Goal: Contribute content: Add original content to the website for others to see

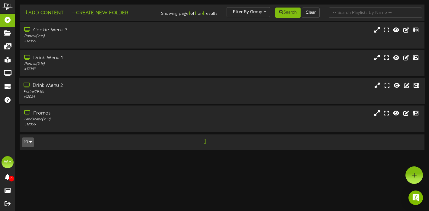
click at [66, 89] on div "Drink Menu 2" at bounding box center [104, 85] width 160 height 7
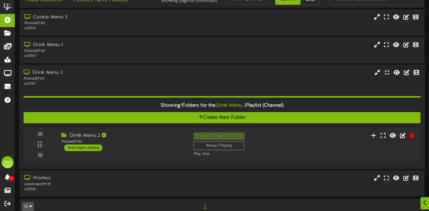
scroll to position [27, 0]
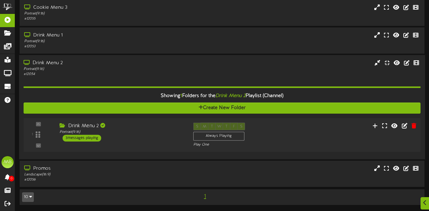
click at [95, 137] on div "3 messages playing" at bounding box center [82, 138] width 39 height 7
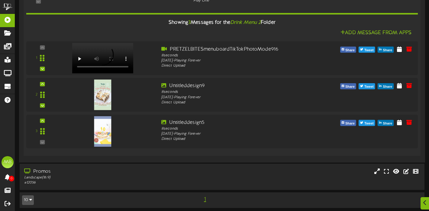
scroll to position [174, 0]
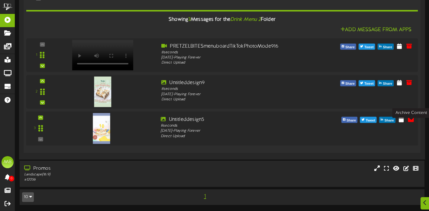
click at [411, 121] on icon at bounding box center [410, 119] width 7 height 7
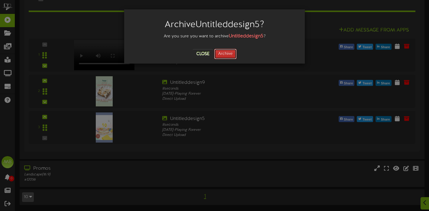
click at [228, 51] on button "Archive" at bounding box center [225, 54] width 22 height 10
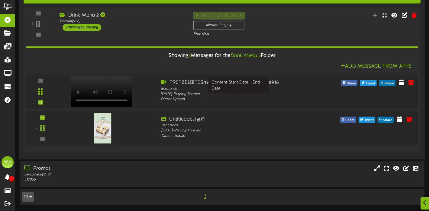
scroll to position [138, 0]
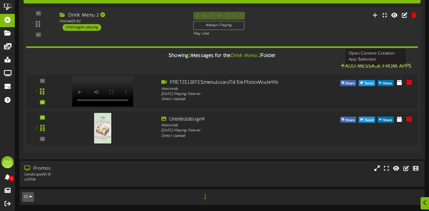
click at [357, 65] on button "Add Message From Apps" at bounding box center [376, 67] width 75 height 8
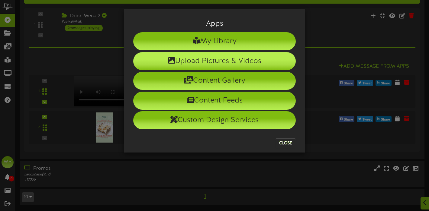
click at [250, 60] on li "Upload Pictures & Videos" at bounding box center [214, 61] width 163 height 18
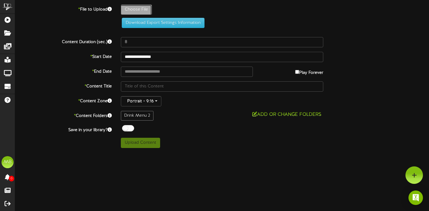
type input "**********"
type input "September1"
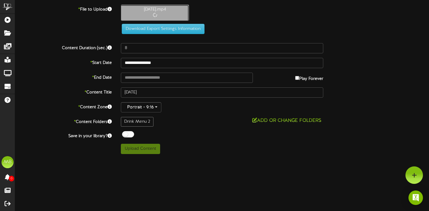
type input "33"
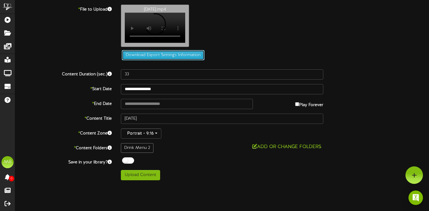
click at [146, 60] on button "Download Export Settings Information" at bounding box center [163, 55] width 83 height 10
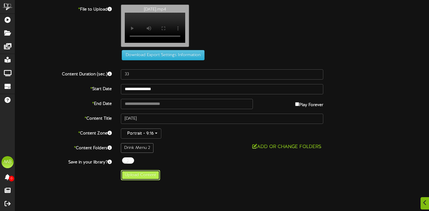
click at [138, 181] on button "Upload Content" at bounding box center [140, 175] width 39 height 10
type input "**********"
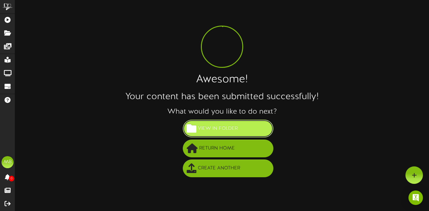
click at [233, 128] on span "View in Folder" at bounding box center [217, 129] width 43 height 10
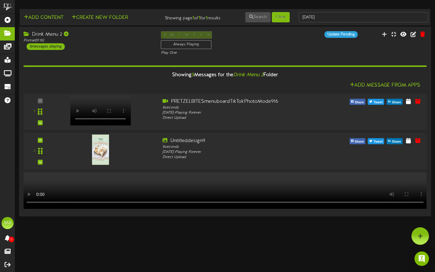
click at [216, 172] on video at bounding box center [224, 190] width 407 height 37
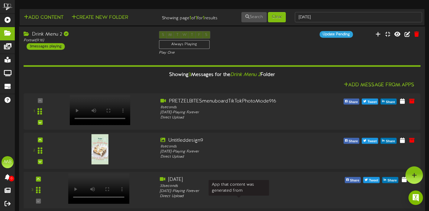
scroll to position [11, 0]
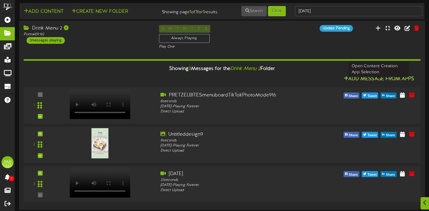
click at [381, 78] on button "Add Message From Apps" at bounding box center [379, 80] width 74 height 8
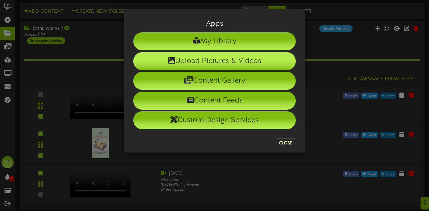
click at [257, 60] on li "Upload Pictures & Videos" at bounding box center [214, 61] width 163 height 18
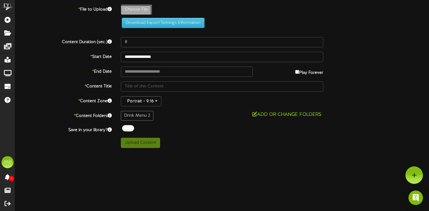
type input "**********"
type input "Untitleddesign11"
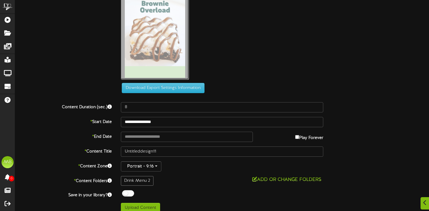
scroll to position [49, 0]
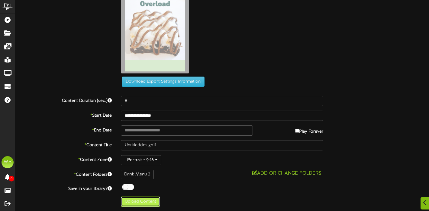
click at [152, 201] on button "Upload Content" at bounding box center [140, 202] width 39 height 10
type input "**********"
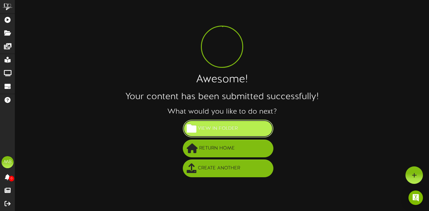
click at [229, 134] on button "View in Folder" at bounding box center [228, 129] width 91 height 18
